Goal: Register for event/course

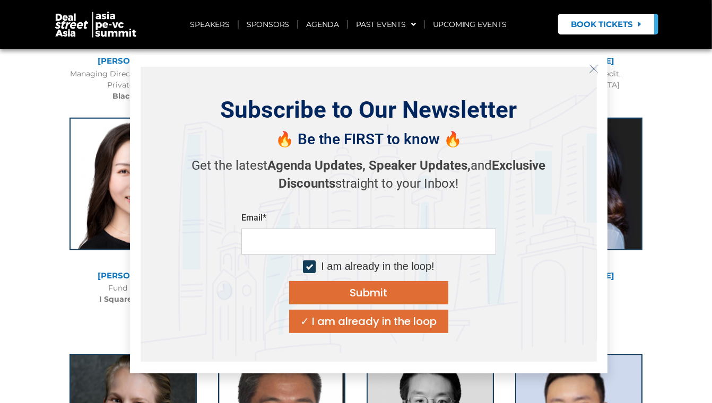
scroll to position [690, 0]
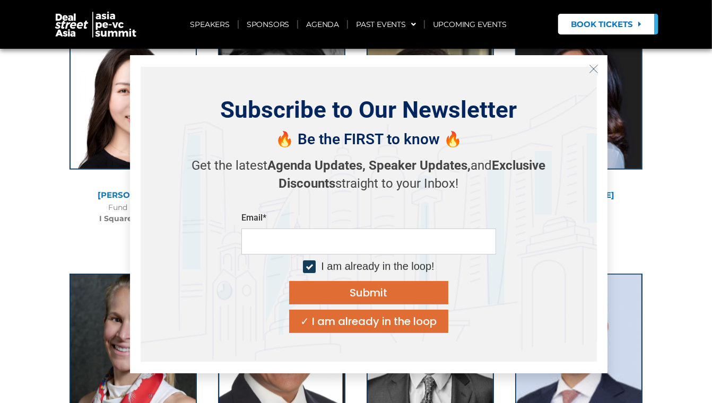
click at [597, 71] on icon "Close" at bounding box center [594, 69] width 10 height 10
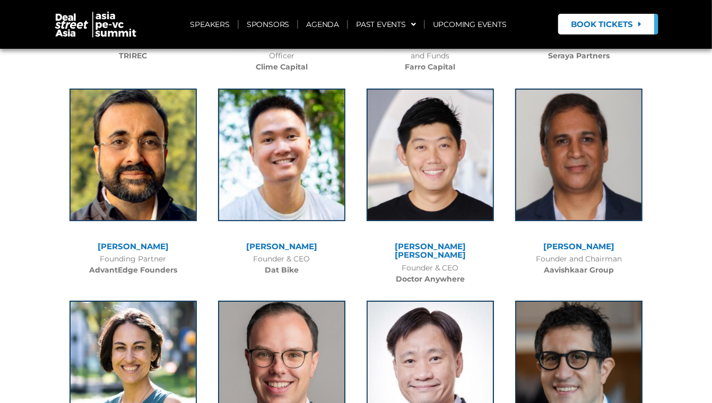
scroll to position [4565, 0]
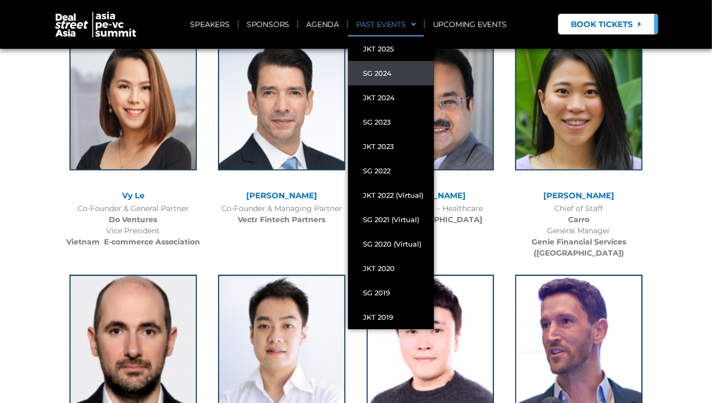
scroll to position [4246, 0]
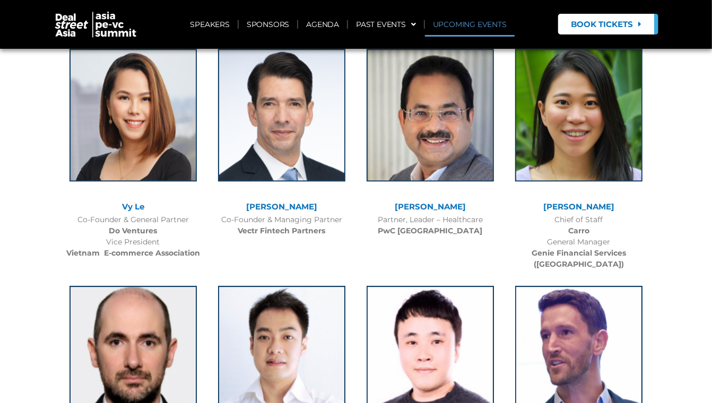
click at [466, 24] on link "UPCOMING EVENTS" at bounding box center [470, 24] width 90 height 24
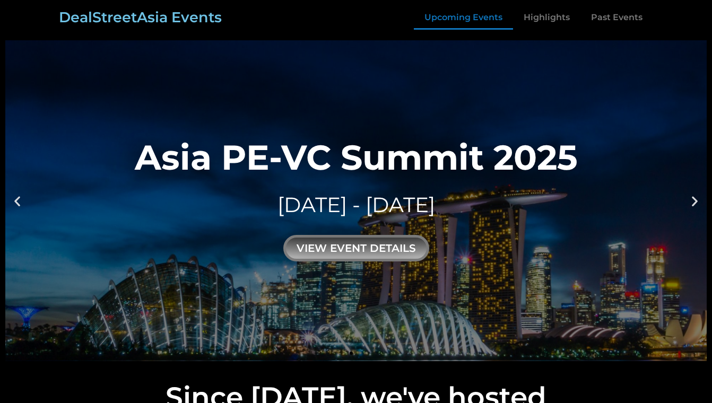
scroll to position [518, 0]
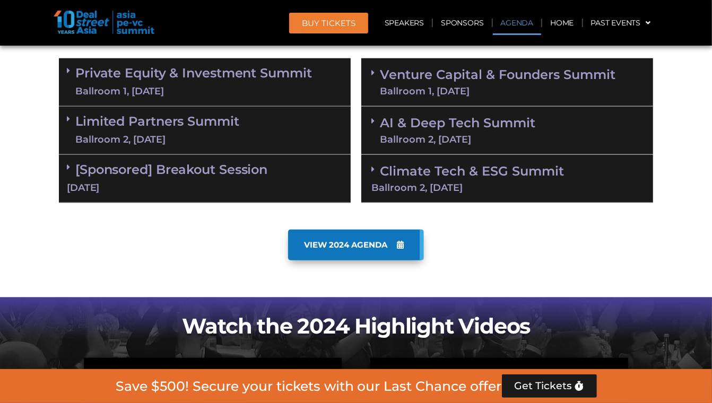
scroll to position [584, 0]
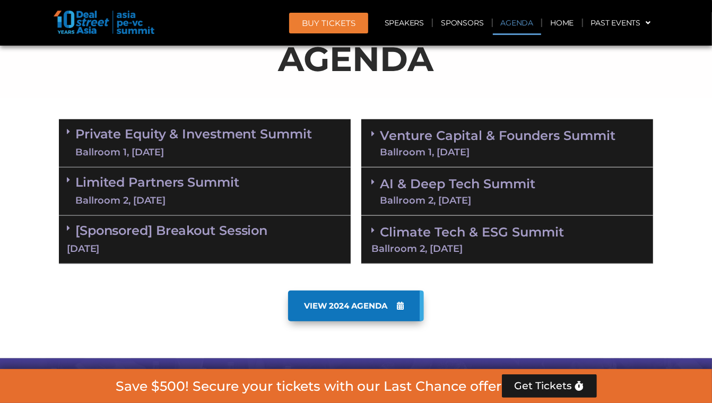
click at [74, 135] on span at bounding box center [71, 131] width 8 height 9
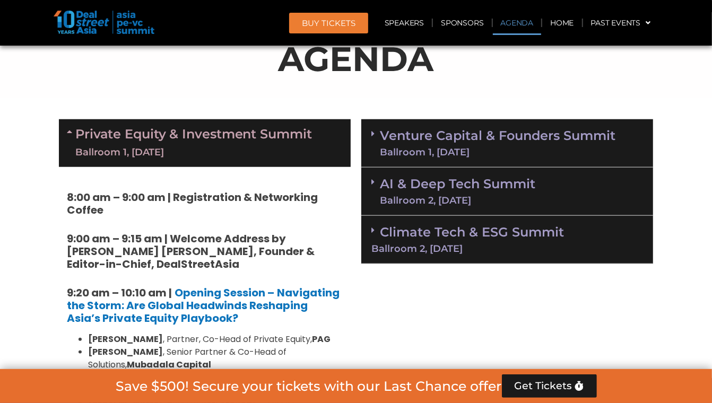
click at [74, 135] on icon at bounding box center [71, 131] width 8 height 8
